Goal: Task Accomplishment & Management: Manage account settings

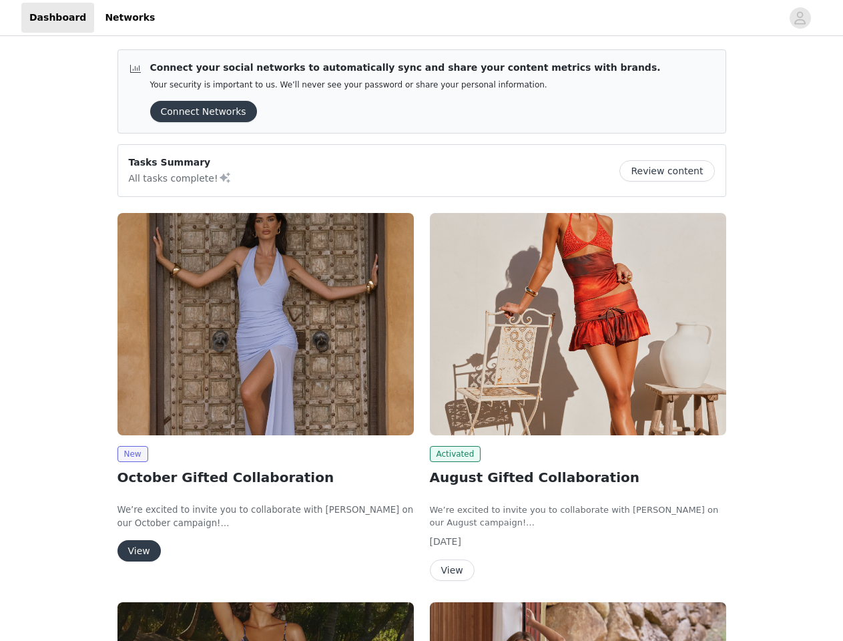
click at [422, 320] on div "Activated August Gifted Collaboration We’re excited to invite you to collaborat…" at bounding box center [578, 399] width 312 height 389
click at [421, 18] on div at bounding box center [472, 18] width 619 height 30
click at [801, 18] on icon "avatar" at bounding box center [800, 17] width 13 height 21
click at [199, 112] on div "Connect your social networks to automatically sync and share your content metri…" at bounding box center [421, 538] width 843 height 998
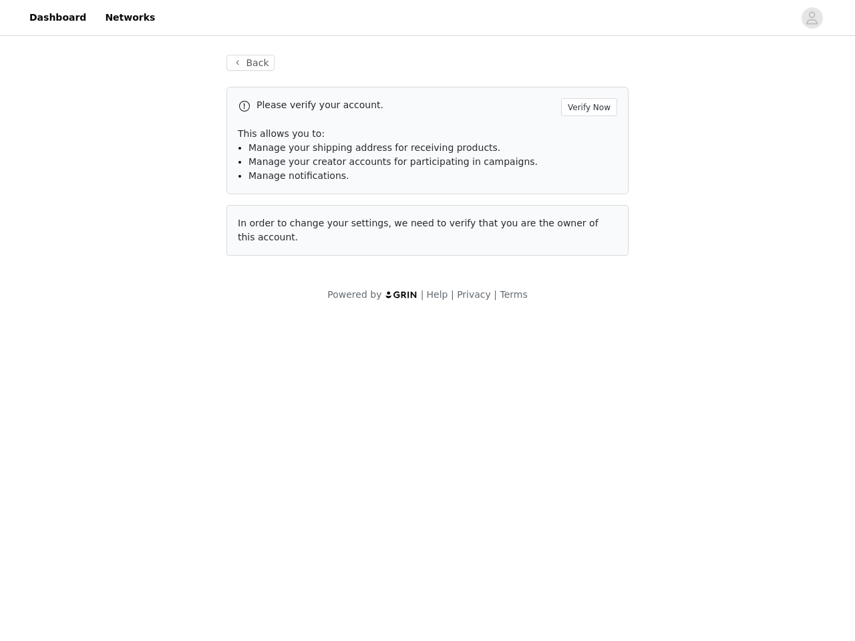
click at [672, 171] on div "Back Please verify your account. Verify Now This allows you to: Manage your shi…" at bounding box center [427, 178] width 855 height 279
click at [266, 324] on body "Dashboard Networks Back Please verify your account. Verify Now This allows you …" at bounding box center [427, 320] width 855 height 641
click at [132, 454] on body "Dashboard Networks Back Please verify your account. Verify Now This allows you …" at bounding box center [427, 320] width 855 height 641
